Goal: Navigation & Orientation: Find specific page/section

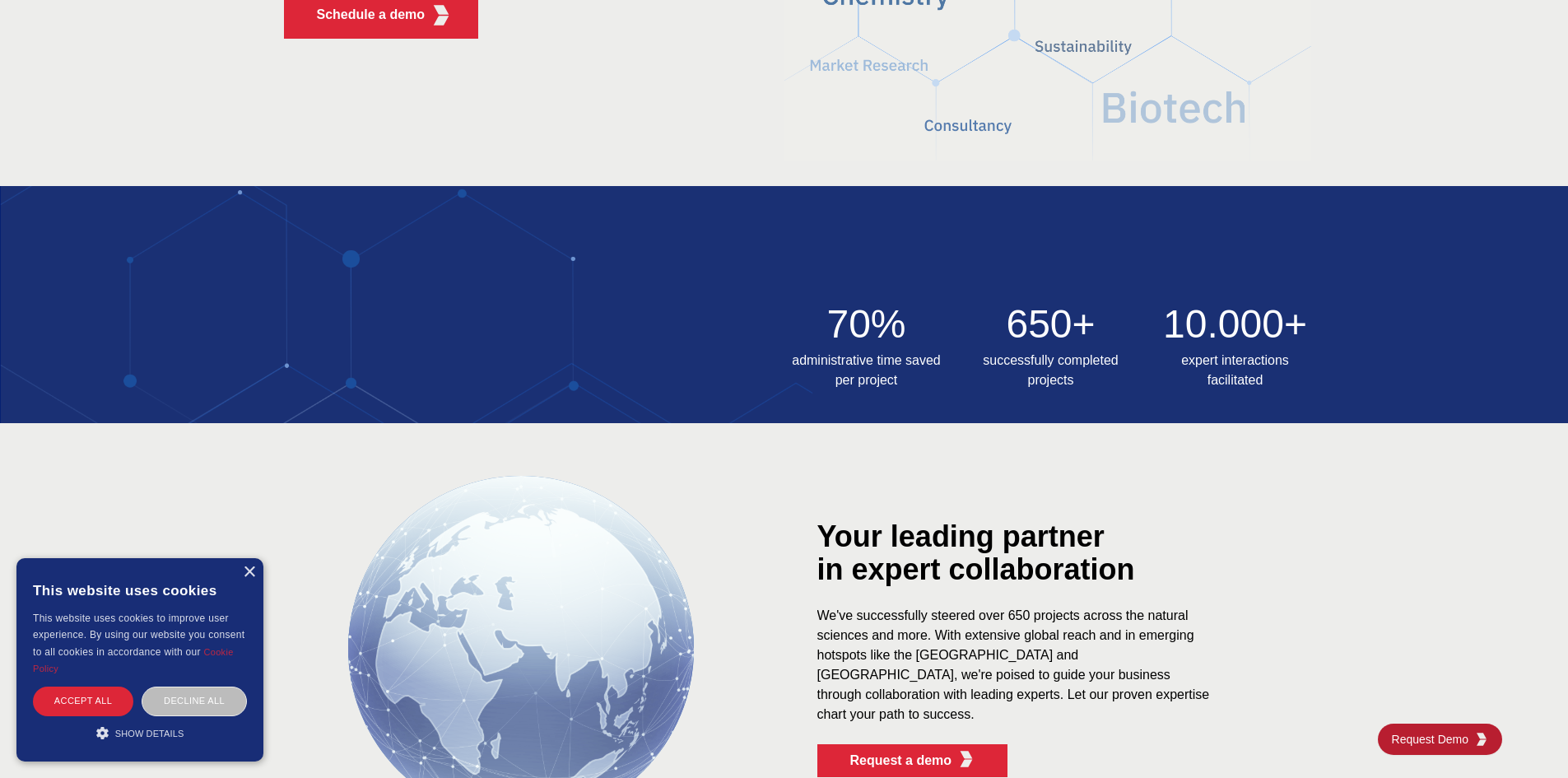
scroll to position [659, 0]
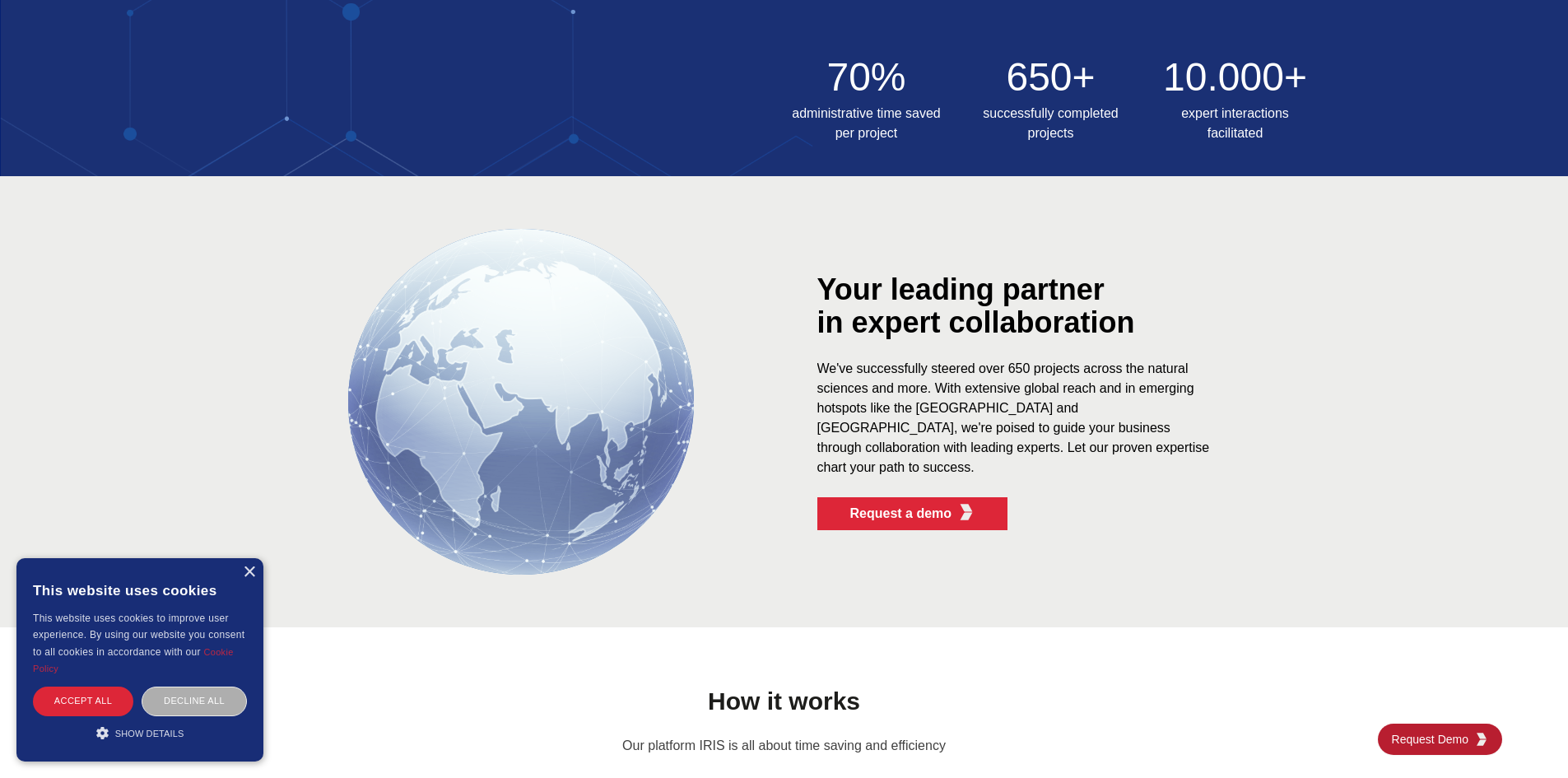
click at [199, 693] on div "Decline all" at bounding box center [194, 702] width 105 height 29
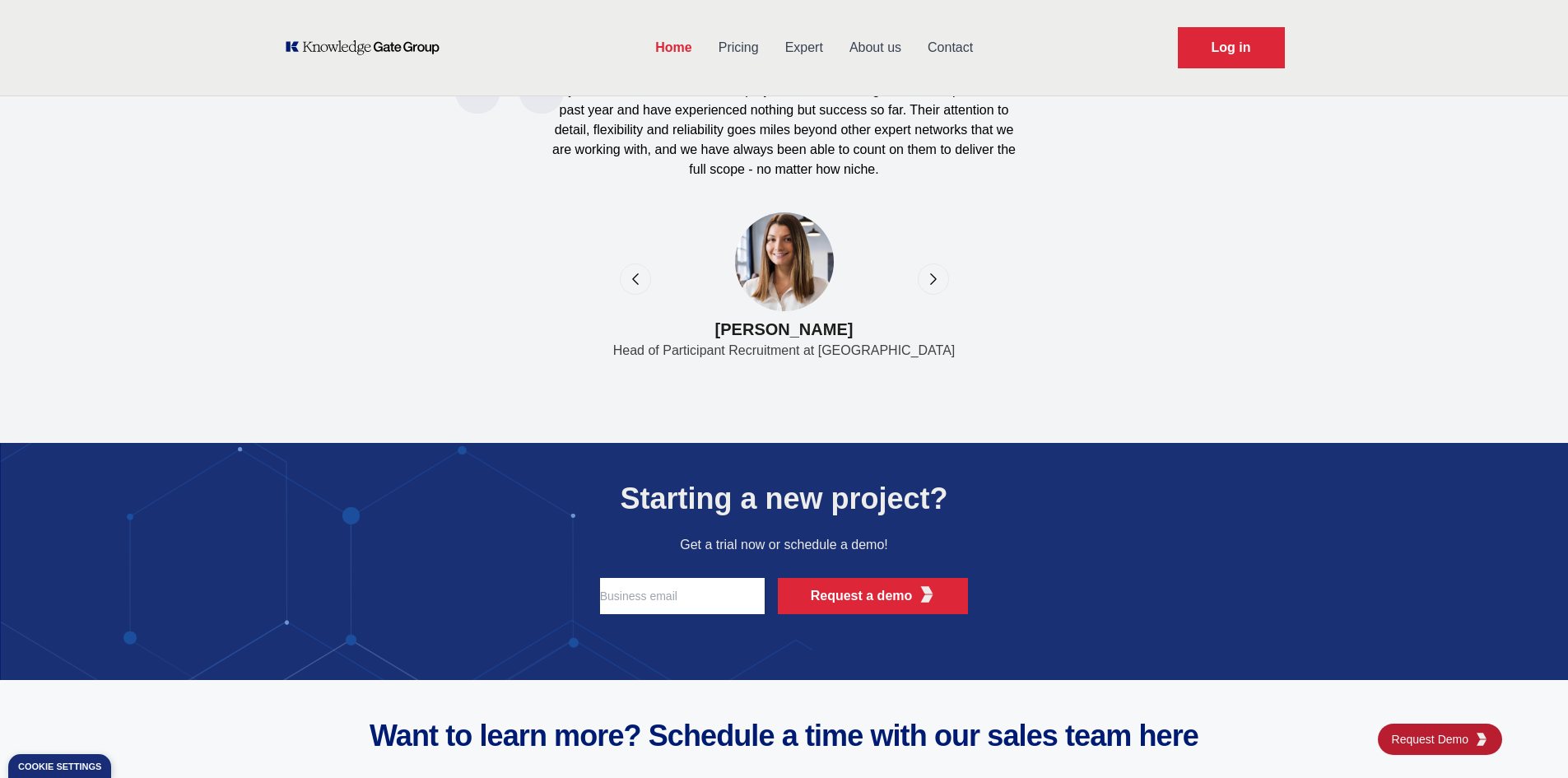
scroll to position [5271, 0]
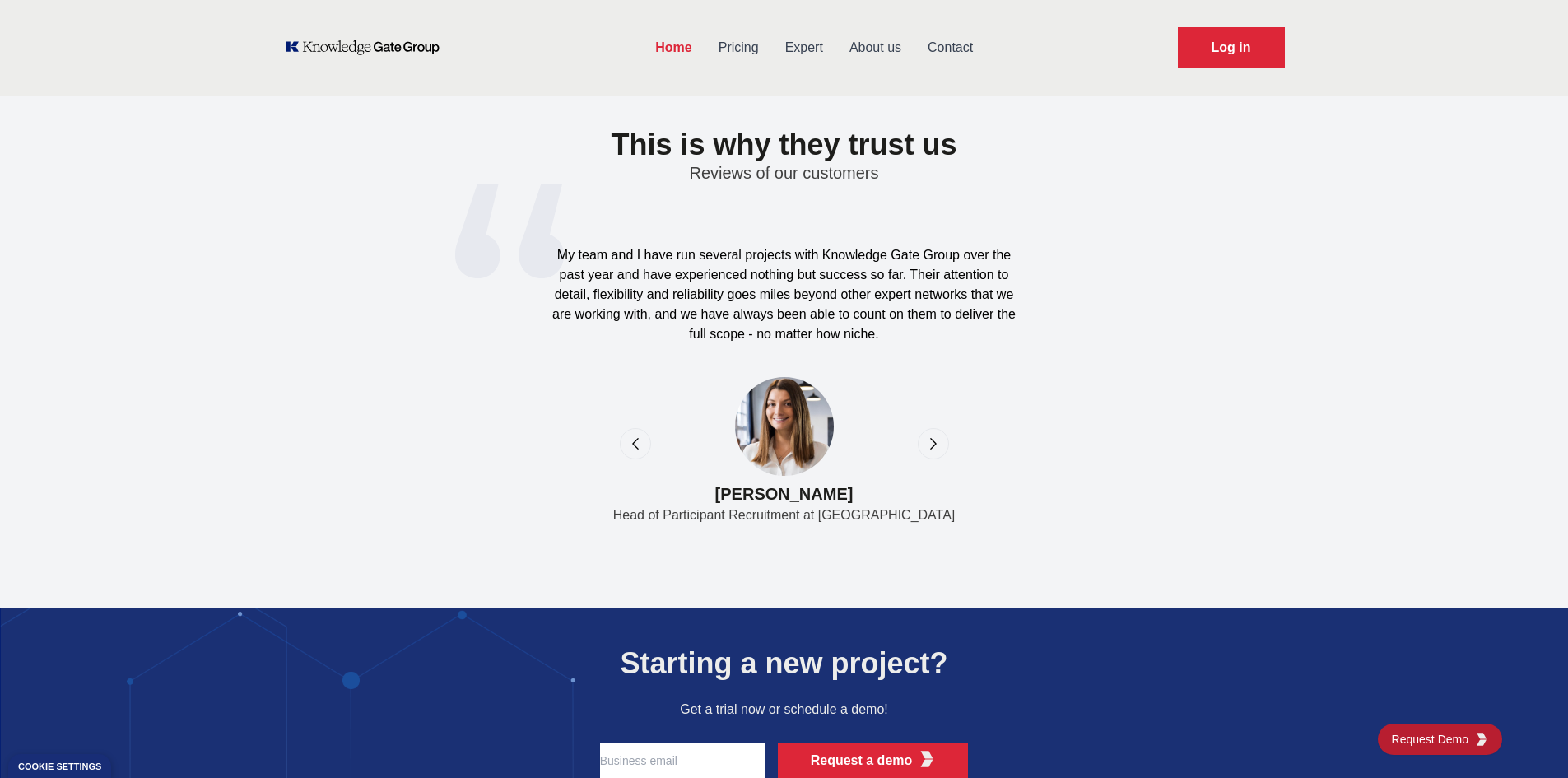
click at [936, 453] on div "next" at bounding box center [933, 444] width 31 height 31
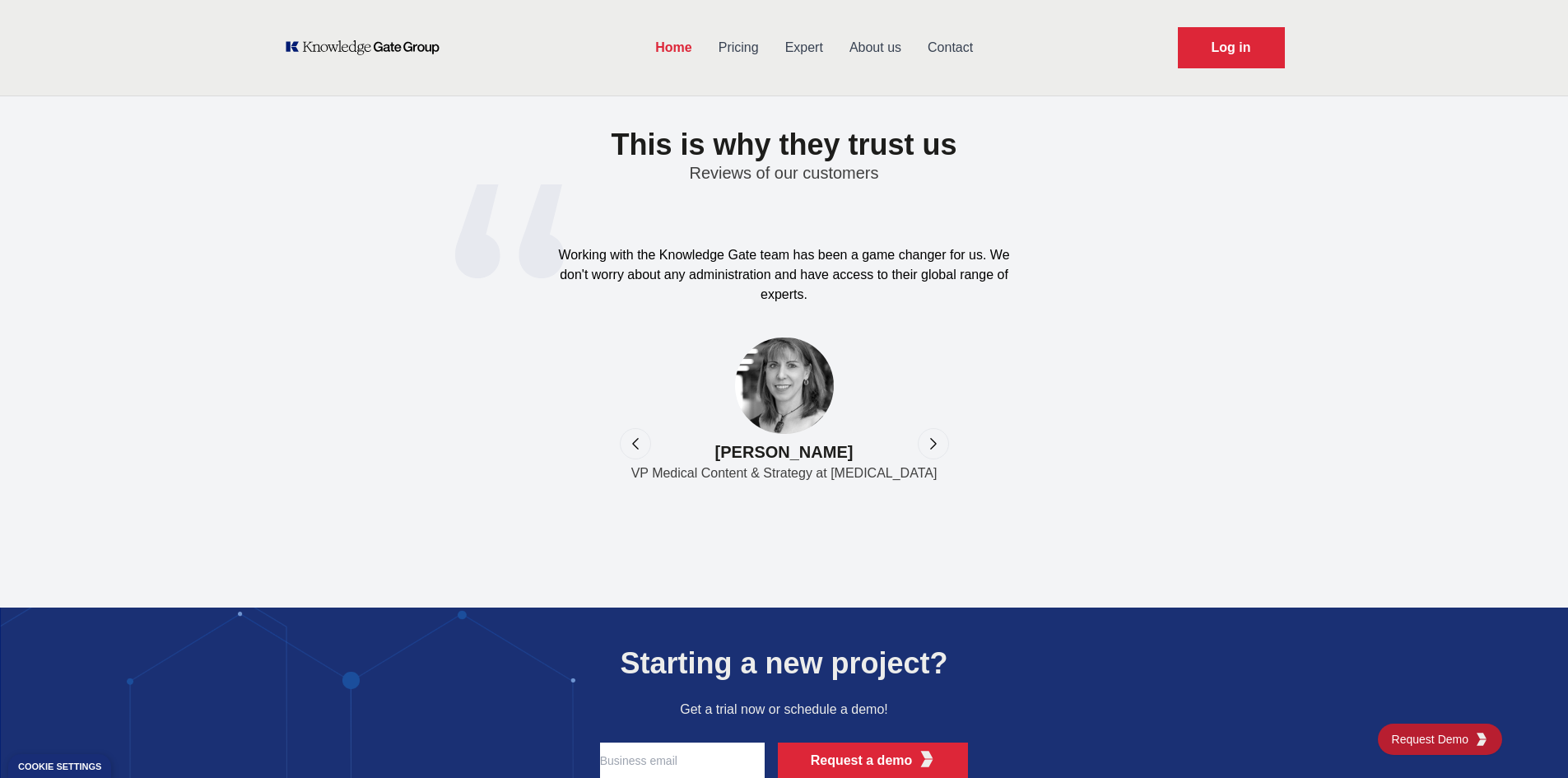
click at [624, 439] on div "previous" at bounding box center [635, 444] width 31 height 31
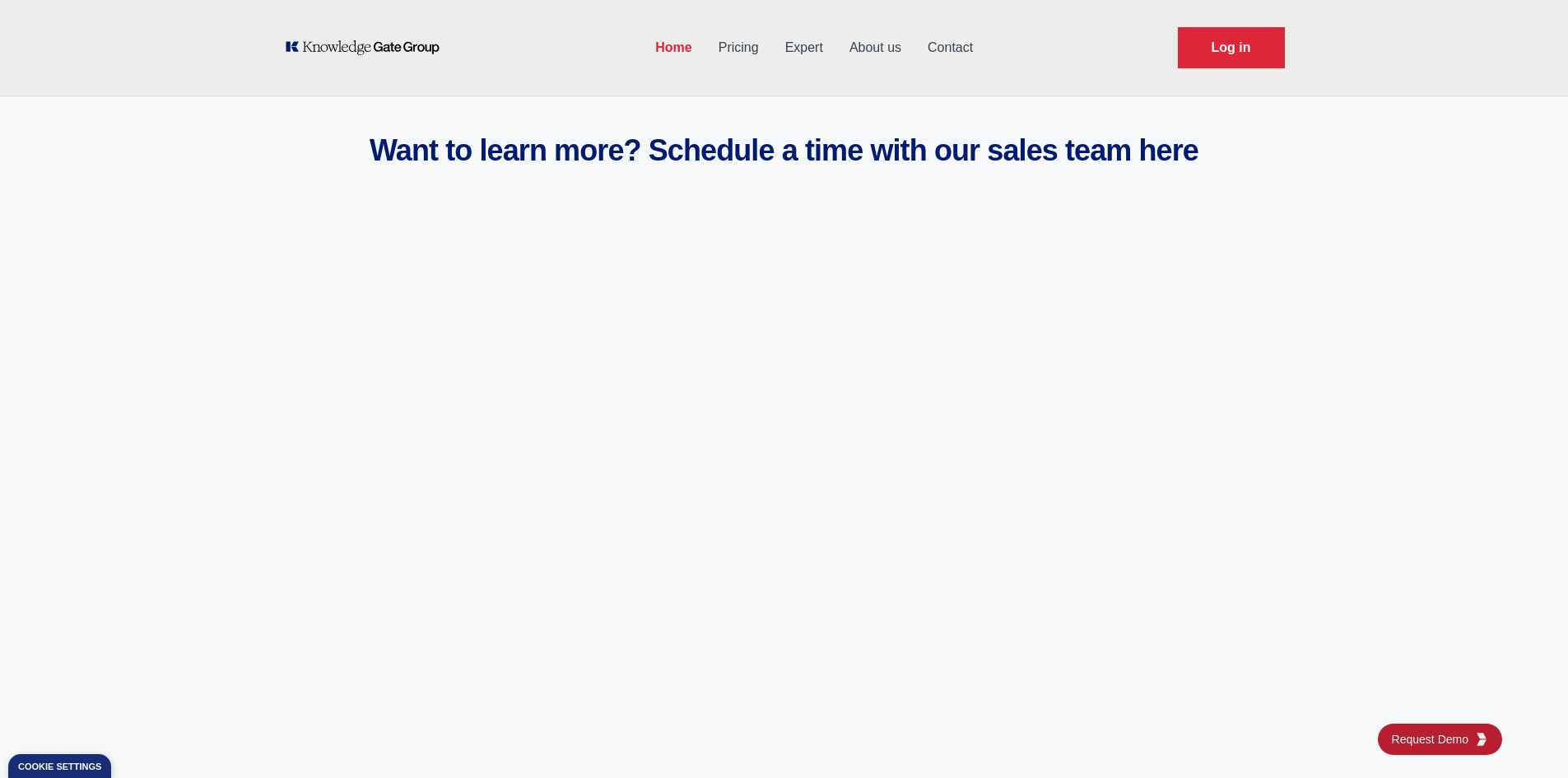
scroll to position [5994, 0]
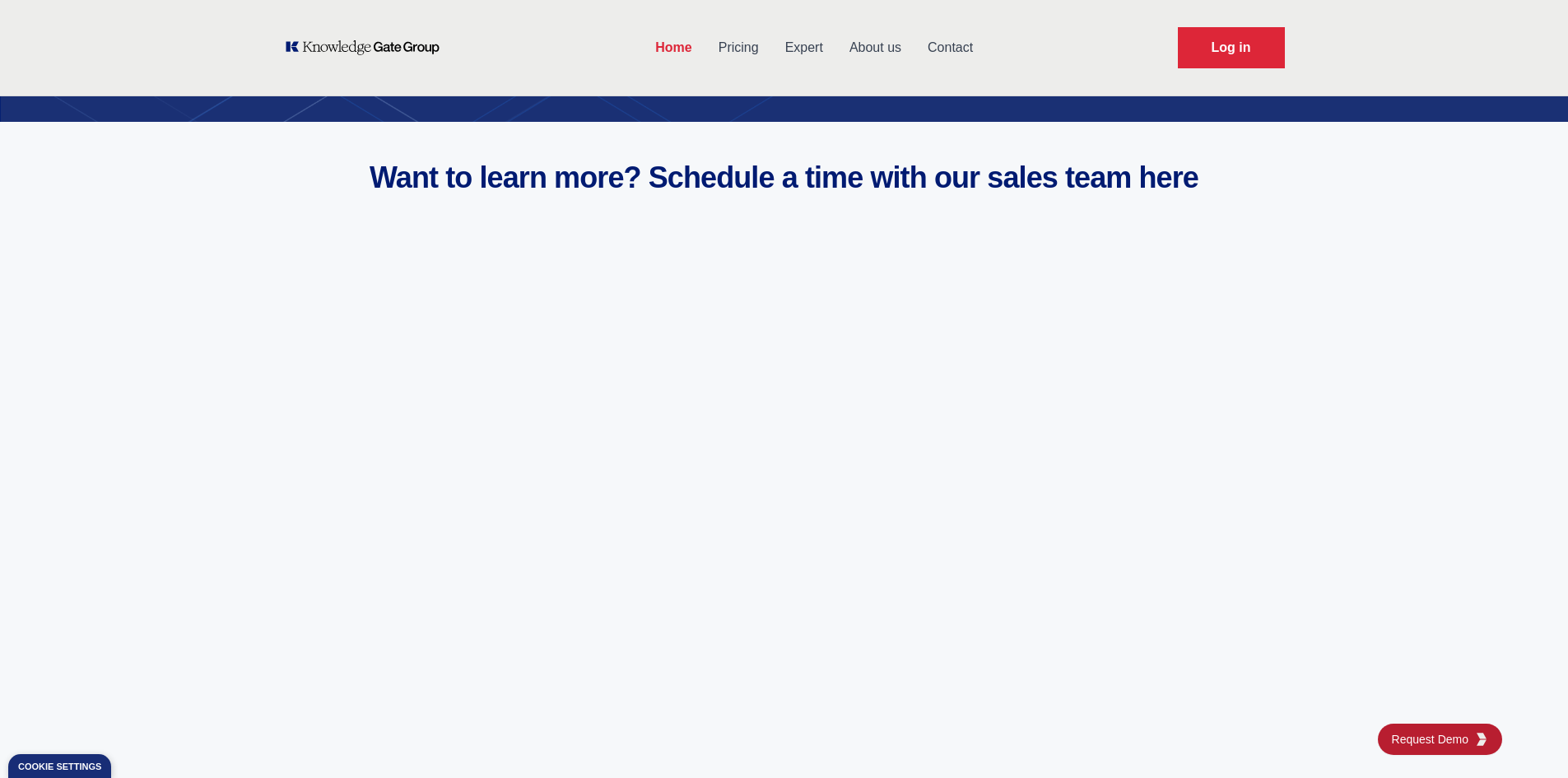
click at [879, 46] on link "About us" at bounding box center [875, 47] width 78 height 43
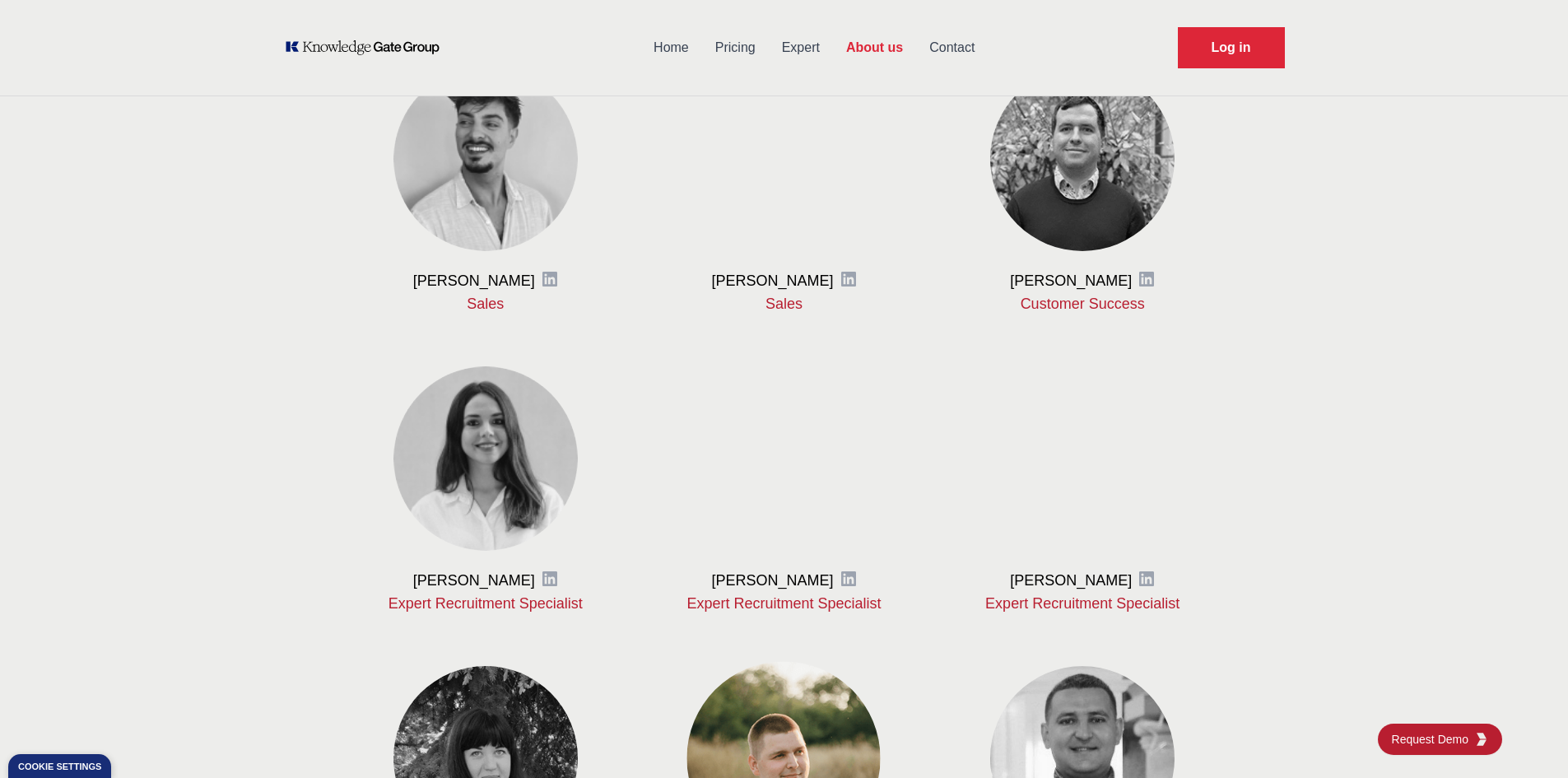
scroll to position [576, 0]
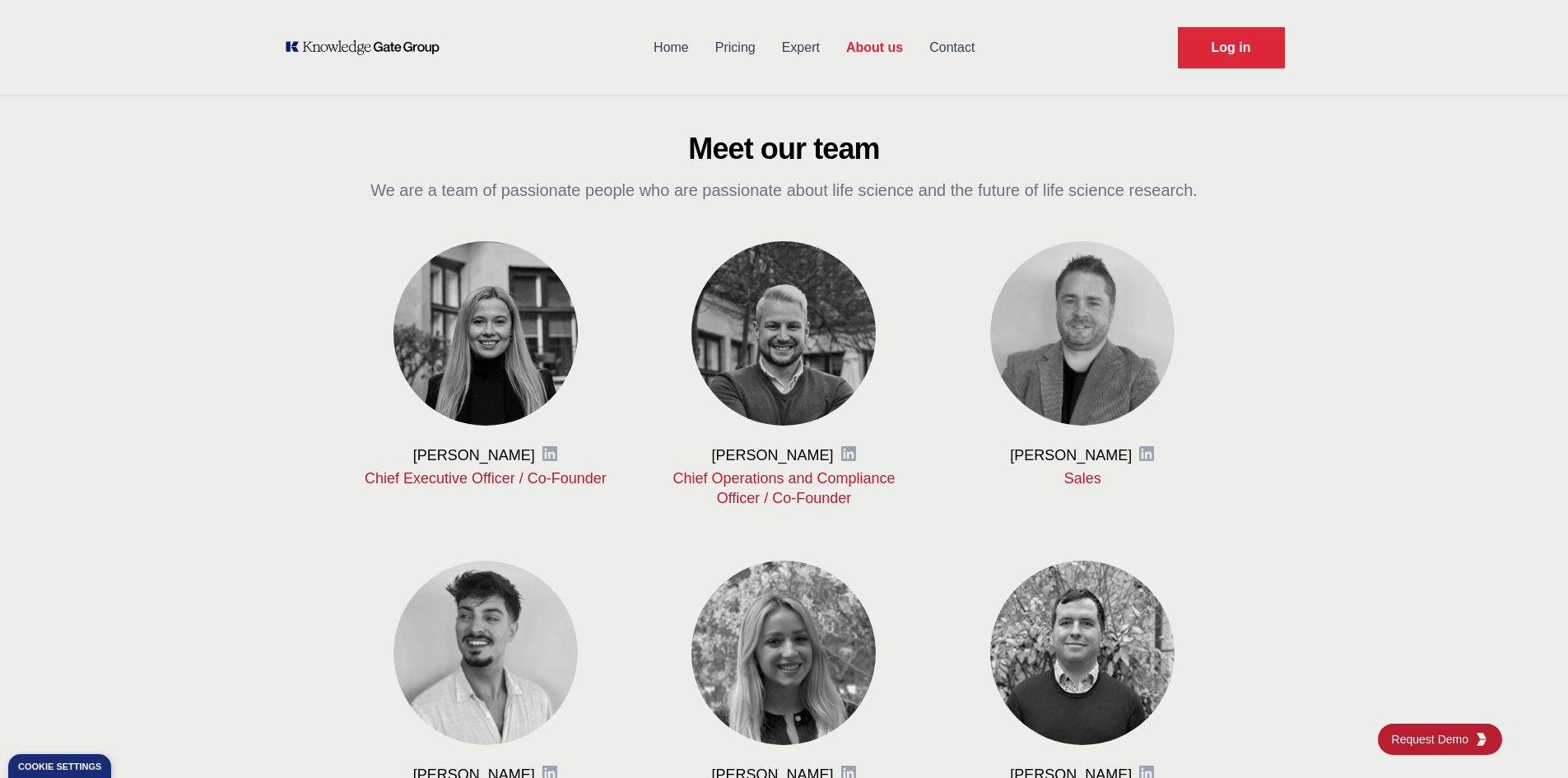
click at [799, 48] on link "Expert" at bounding box center [801, 47] width 64 height 43
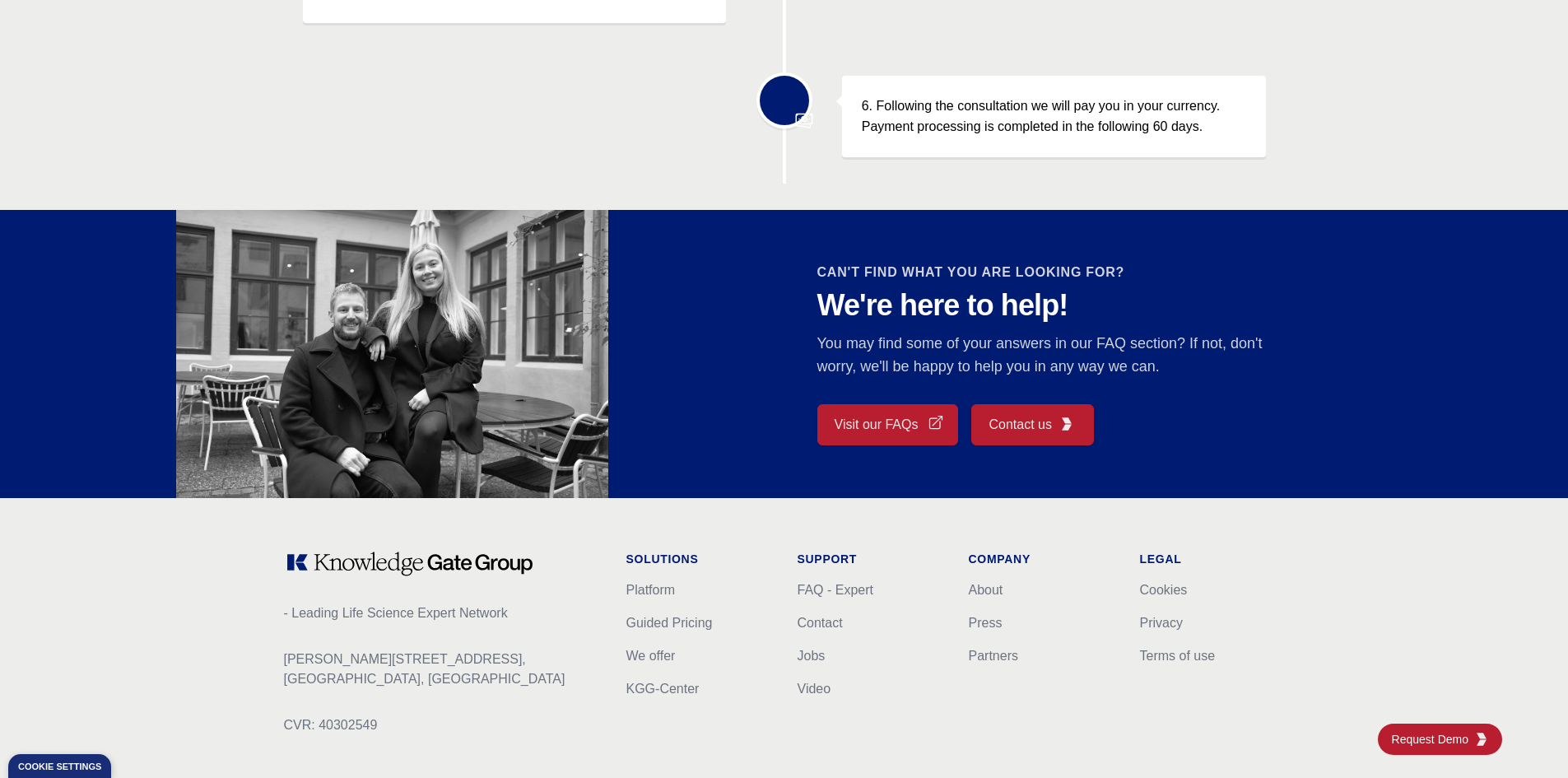
scroll to position [1360, 0]
